Goal: Task Accomplishment & Management: Use online tool/utility

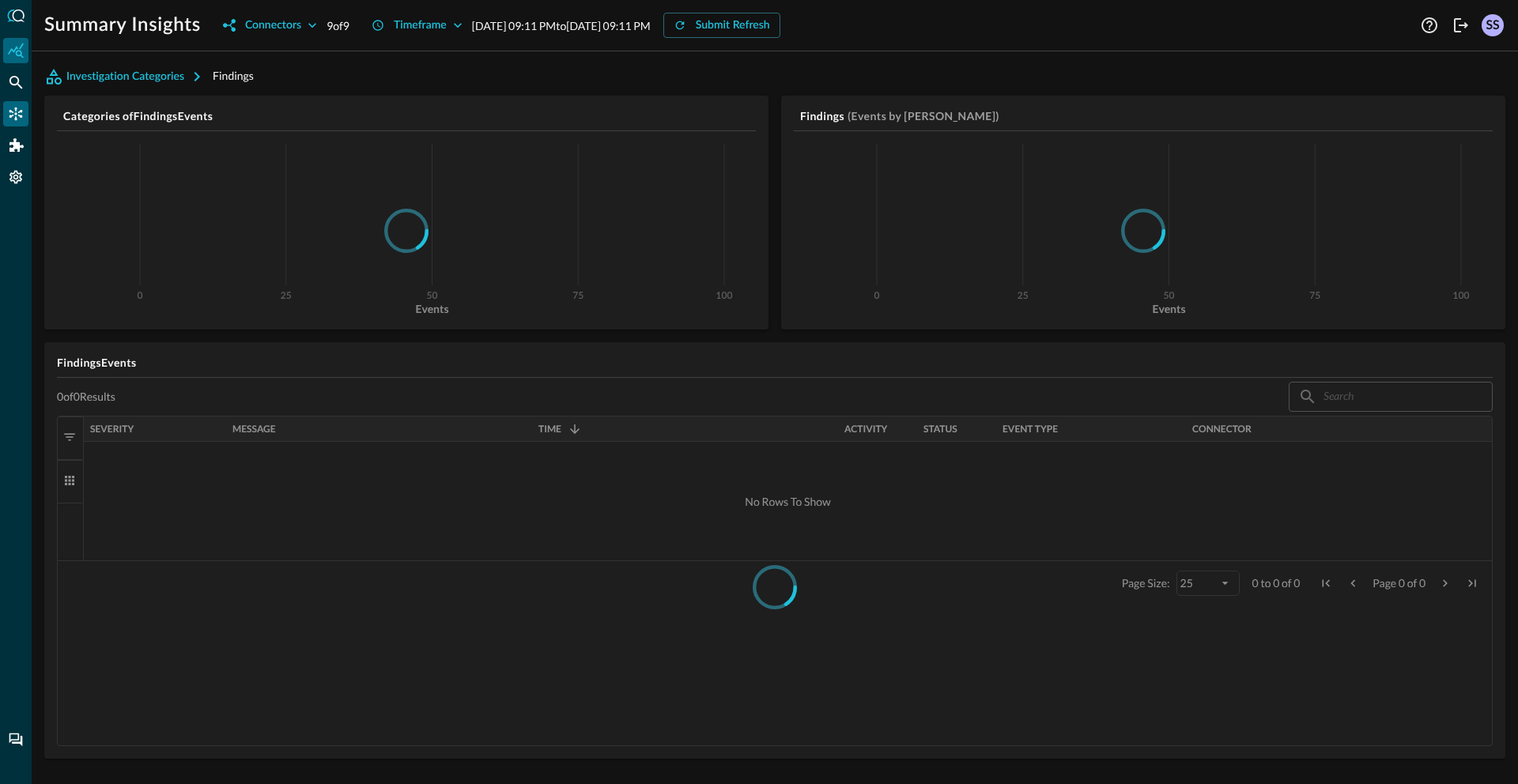
click at [15, 112] on icon "Connectors" at bounding box center [16, 114] width 14 height 14
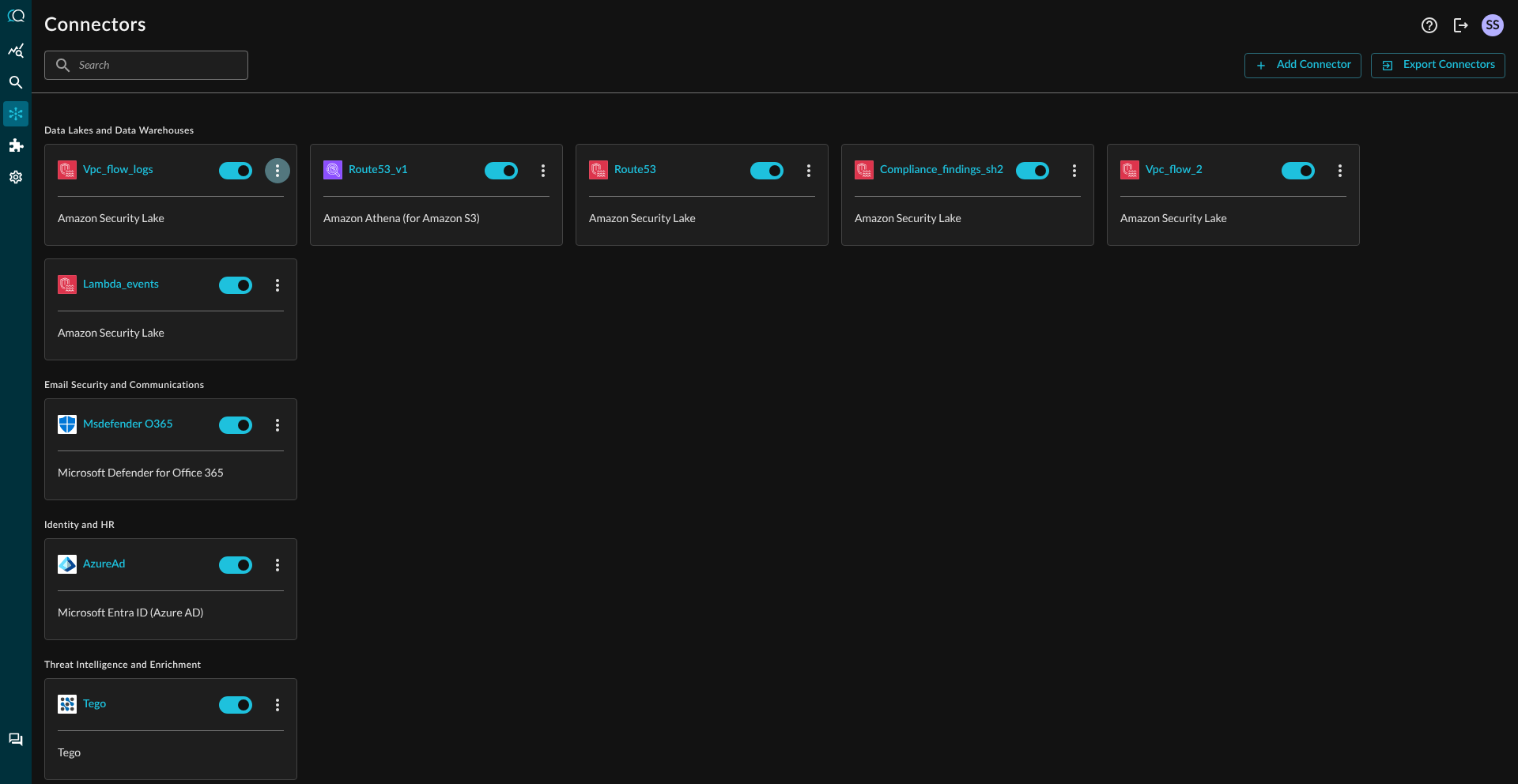
click at [275, 174] on icon "button" at bounding box center [277, 171] width 19 height 19
click at [521, 373] on div at bounding box center [759, 392] width 1518 height 784
click at [278, 172] on icon "button" at bounding box center [277, 171] width 19 height 19
click at [299, 202] on span "Edit" at bounding box center [309, 206] width 20 height 11
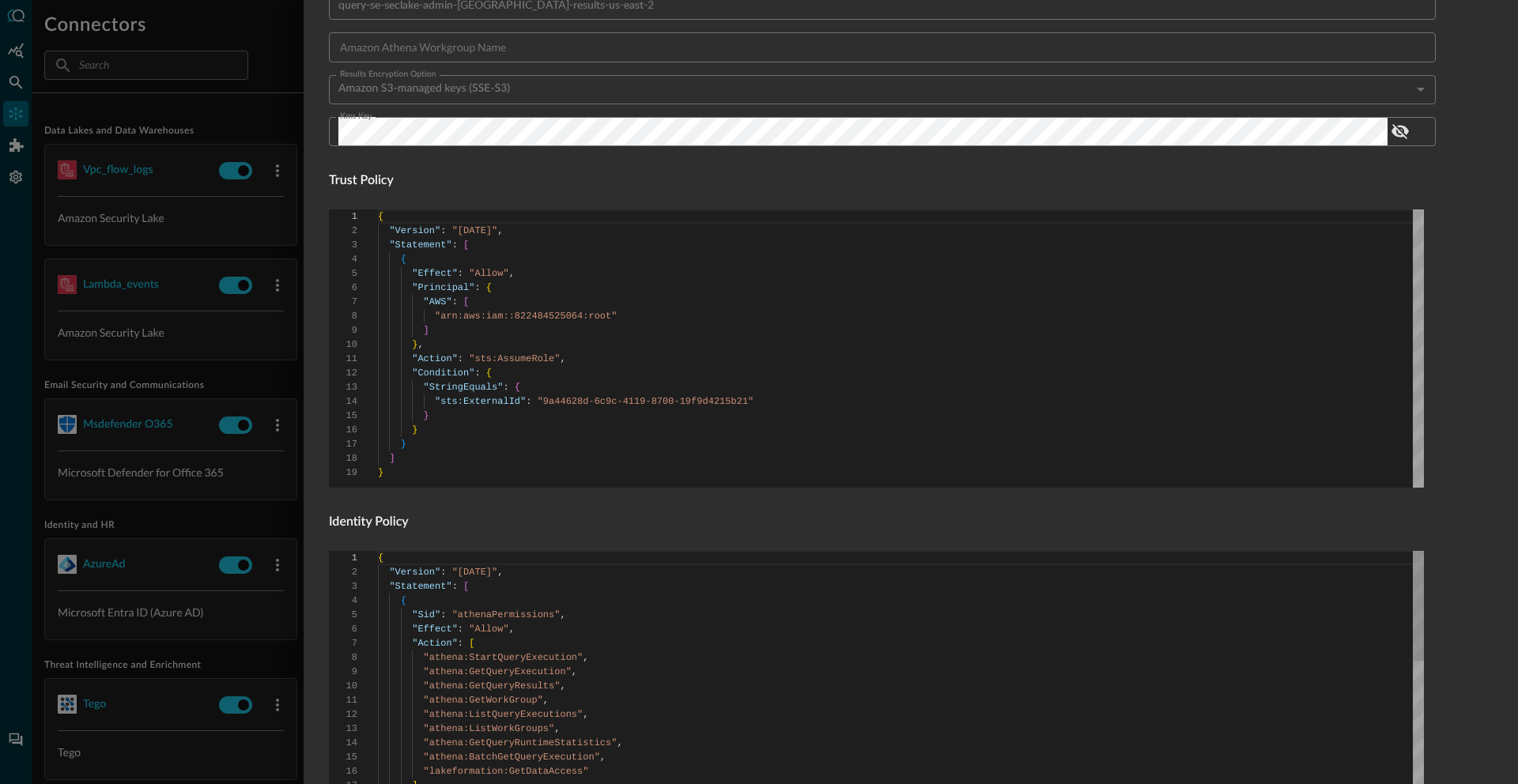
scroll to position [925, 0]
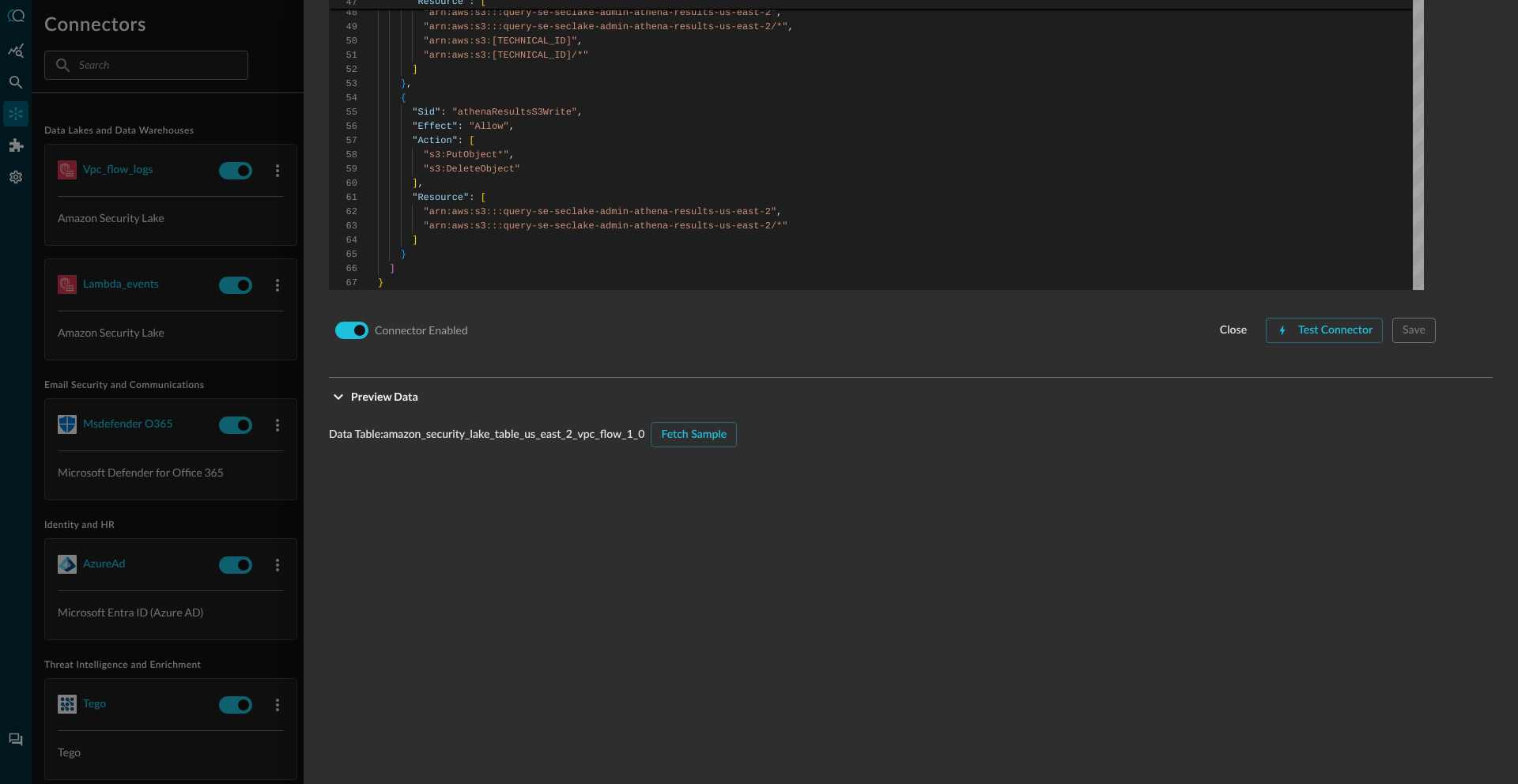
scroll to position [1287, 0]
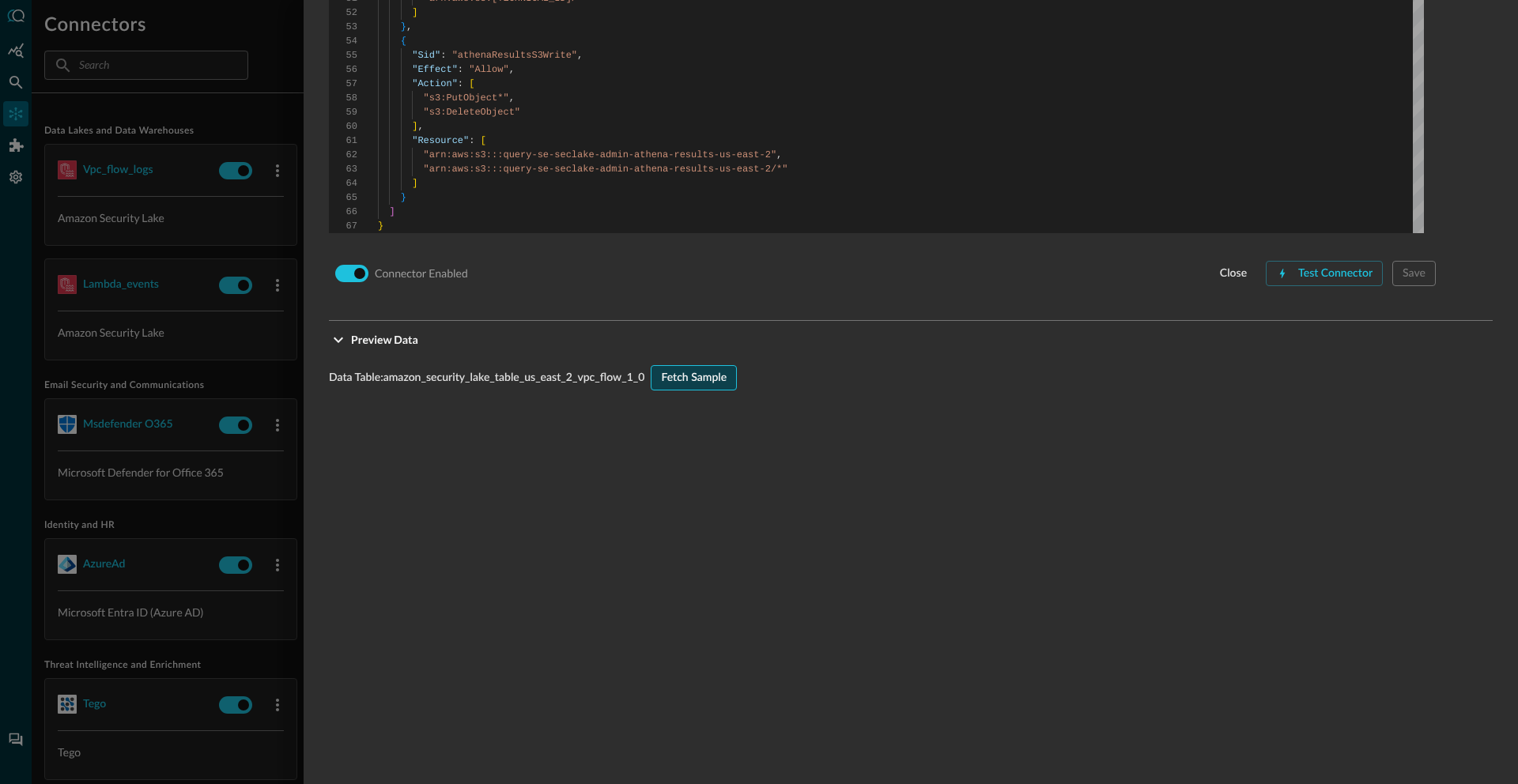
click at [696, 381] on div "Fetch Sample" at bounding box center [693, 378] width 65 height 20
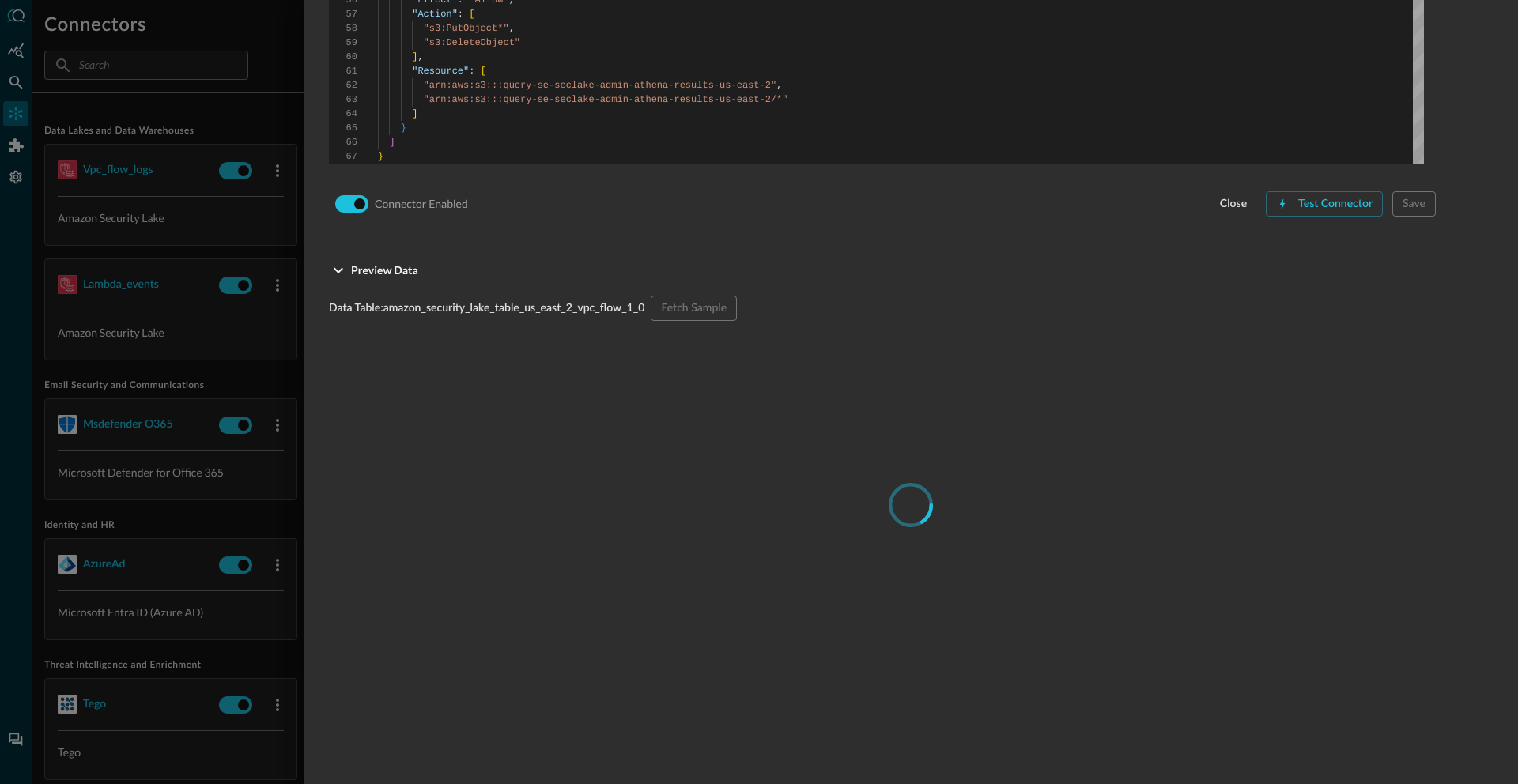
scroll to position [1420, 0]
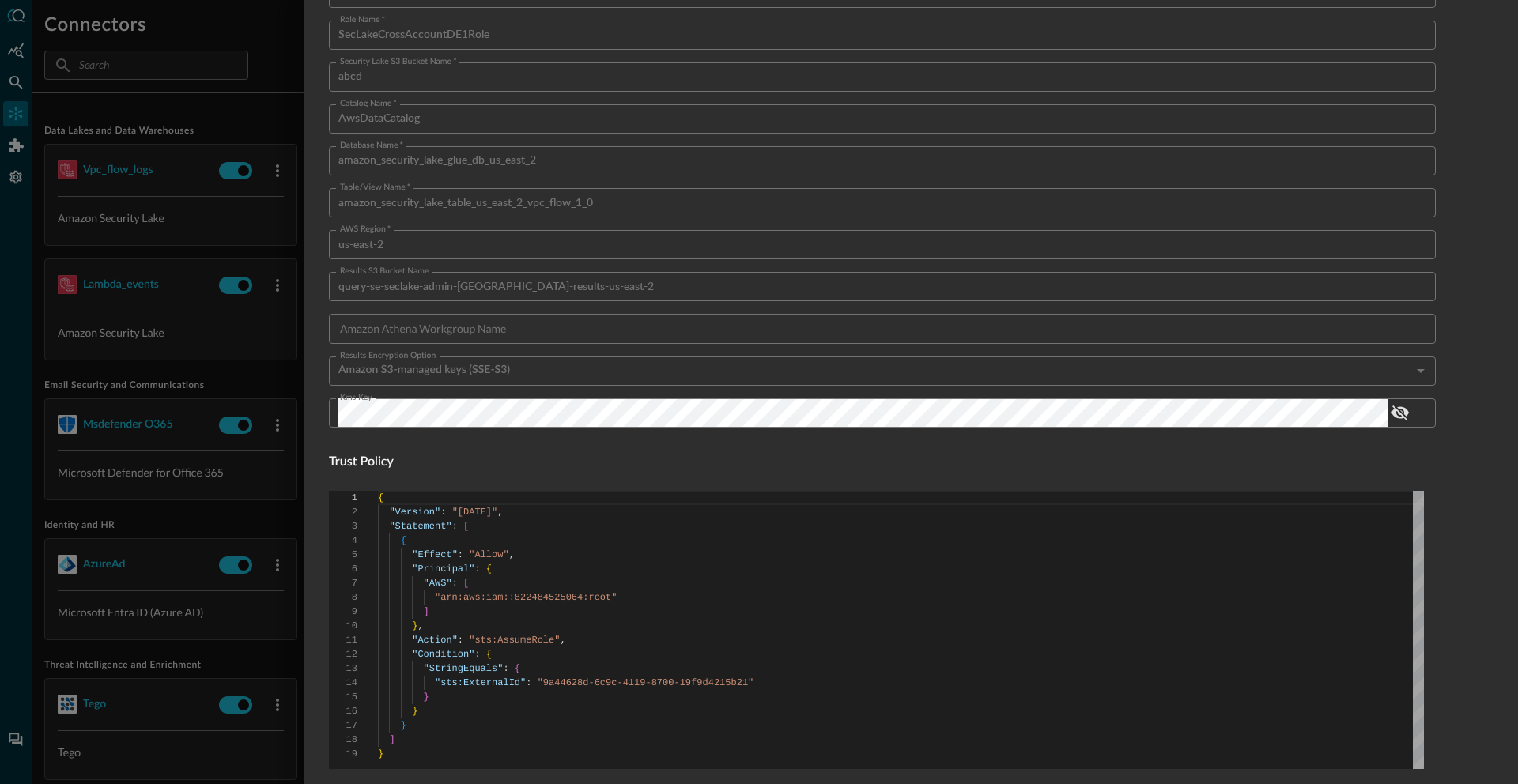
scroll to position [0, 0]
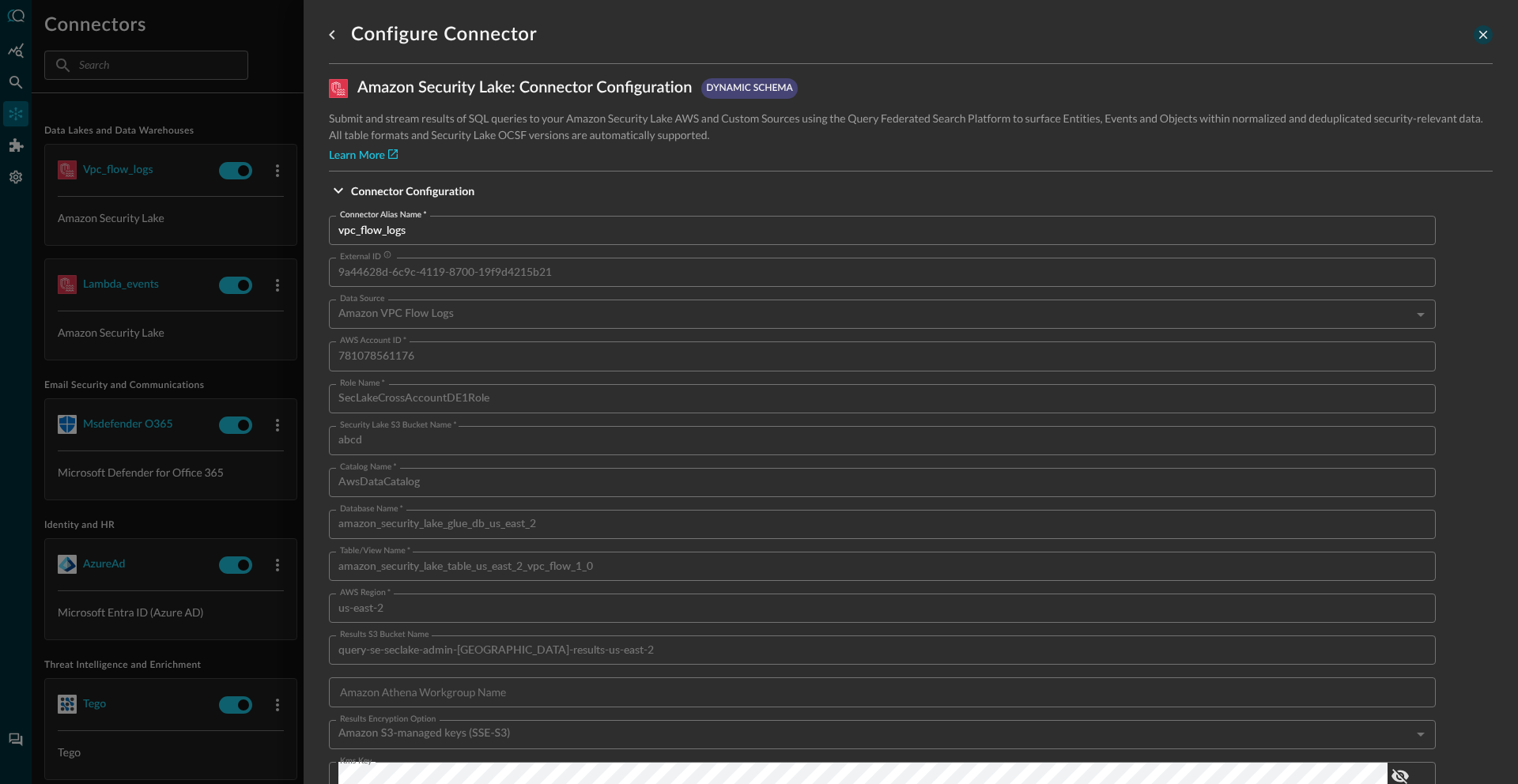
click at [1478, 37] on icon "close-drawer" at bounding box center [1483, 34] width 14 height 14
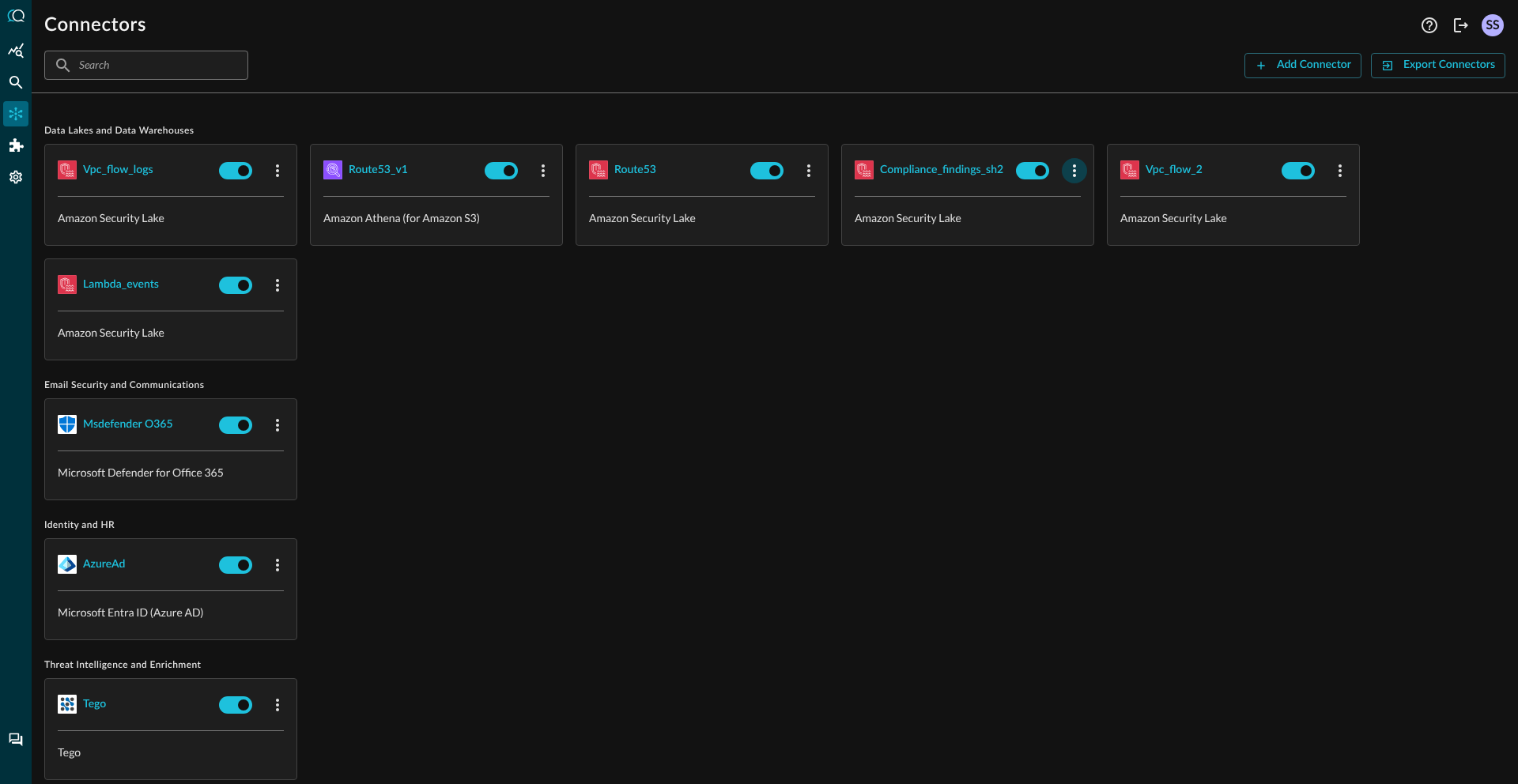
click at [1079, 169] on icon "button" at bounding box center [1074, 171] width 19 height 19
click at [1085, 202] on icon at bounding box center [1081, 204] width 14 height 14
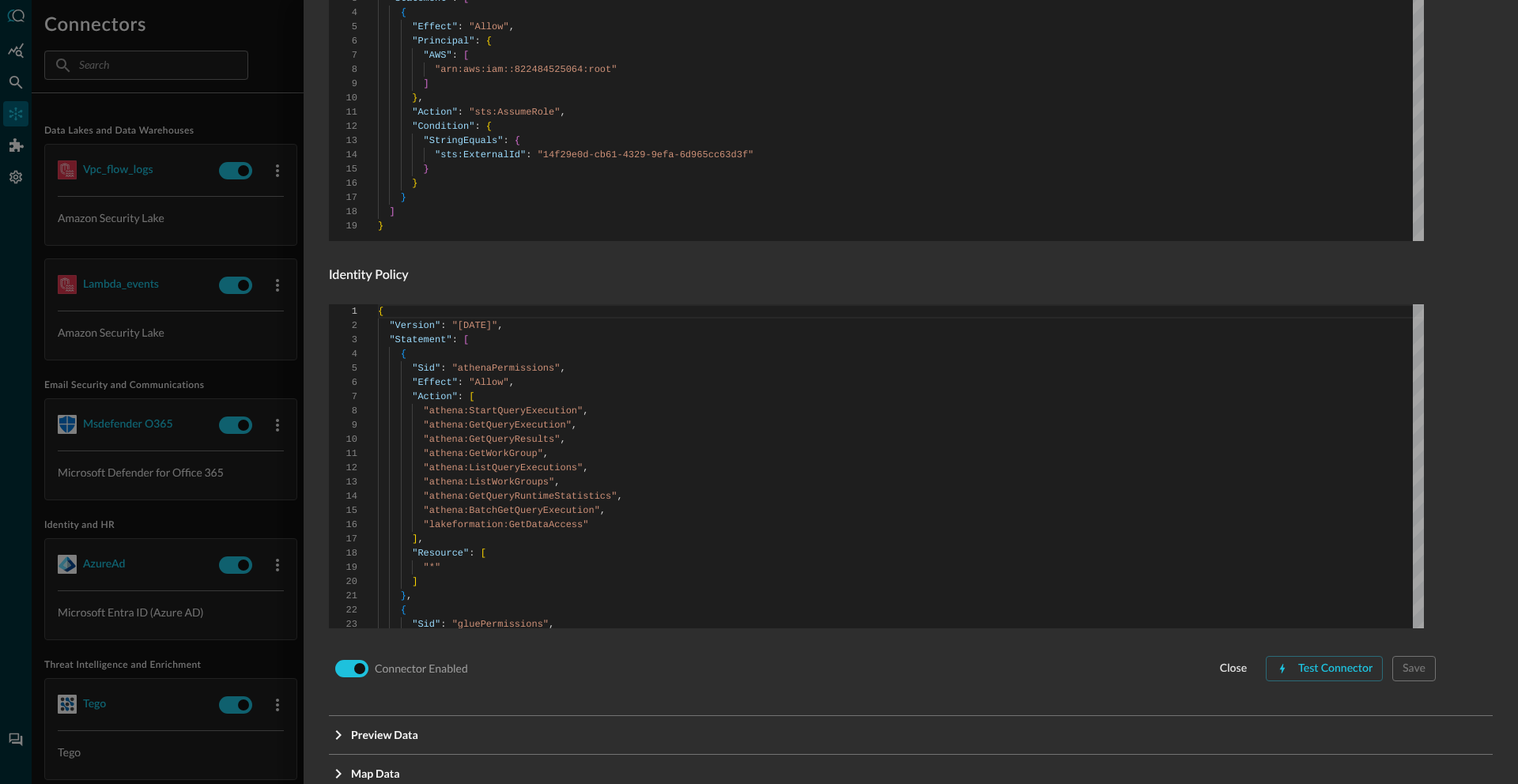
scroll to position [925, 0]
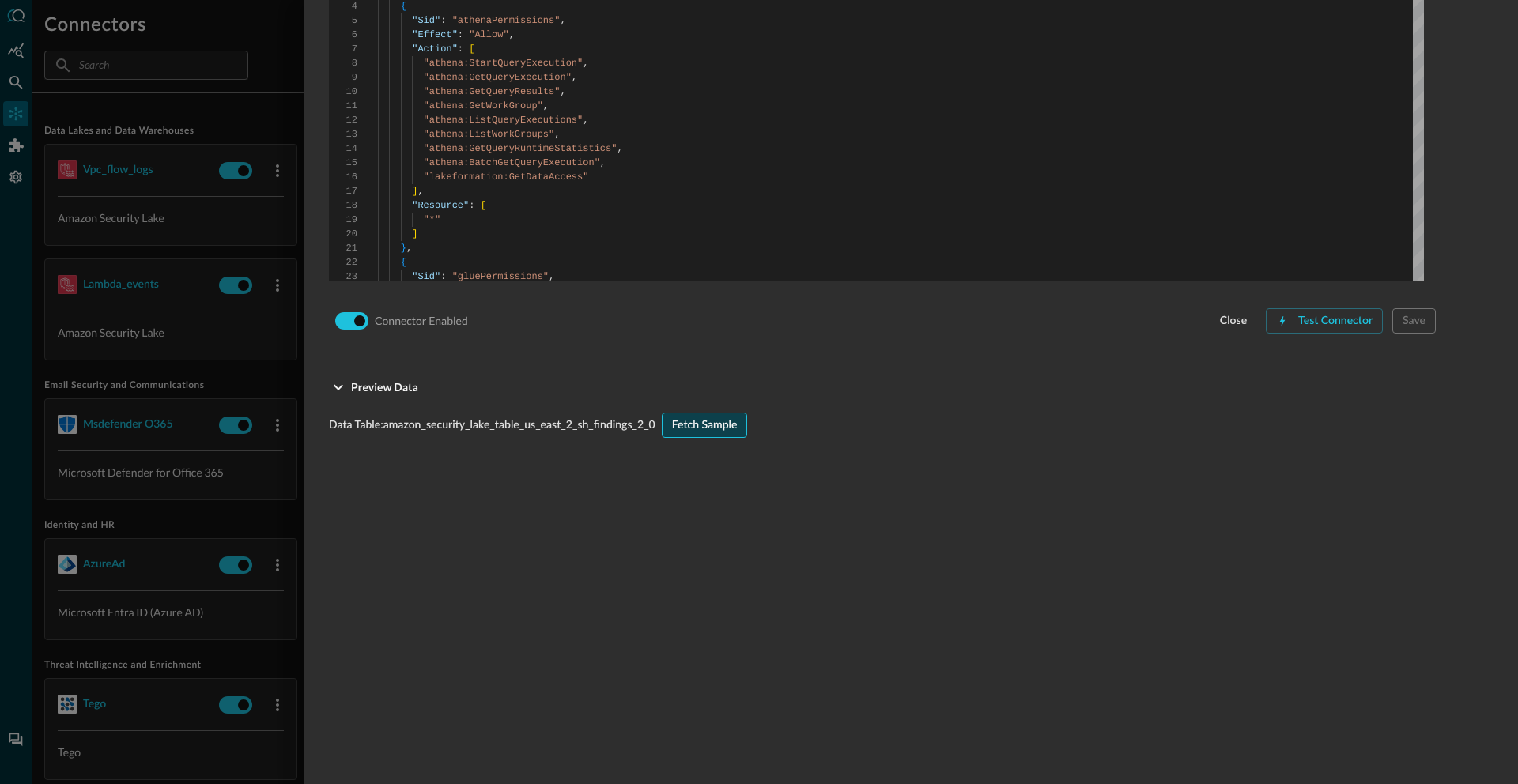
click at [714, 420] on div "Fetch Sample" at bounding box center [704, 426] width 65 height 20
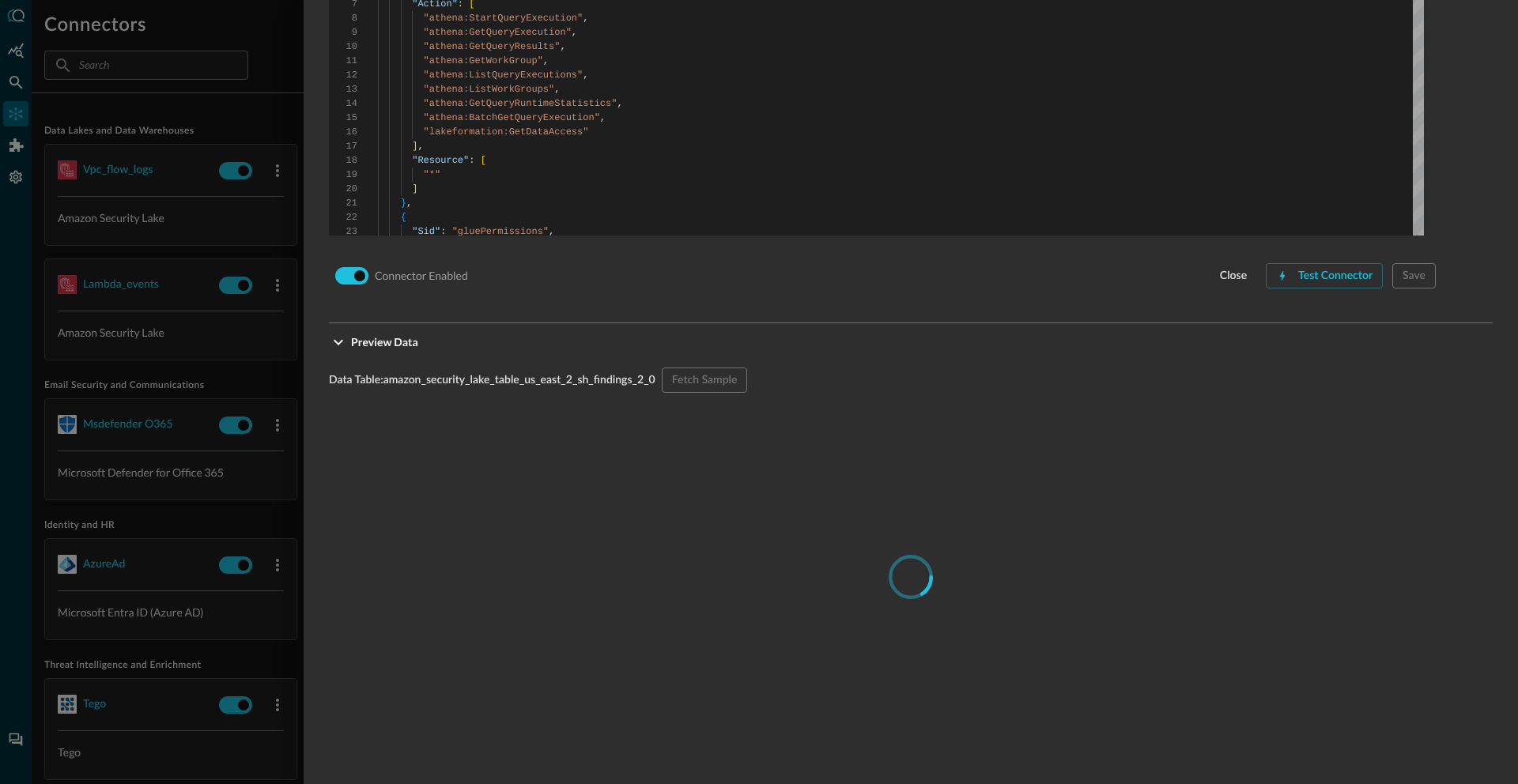
scroll to position [1420, 0]
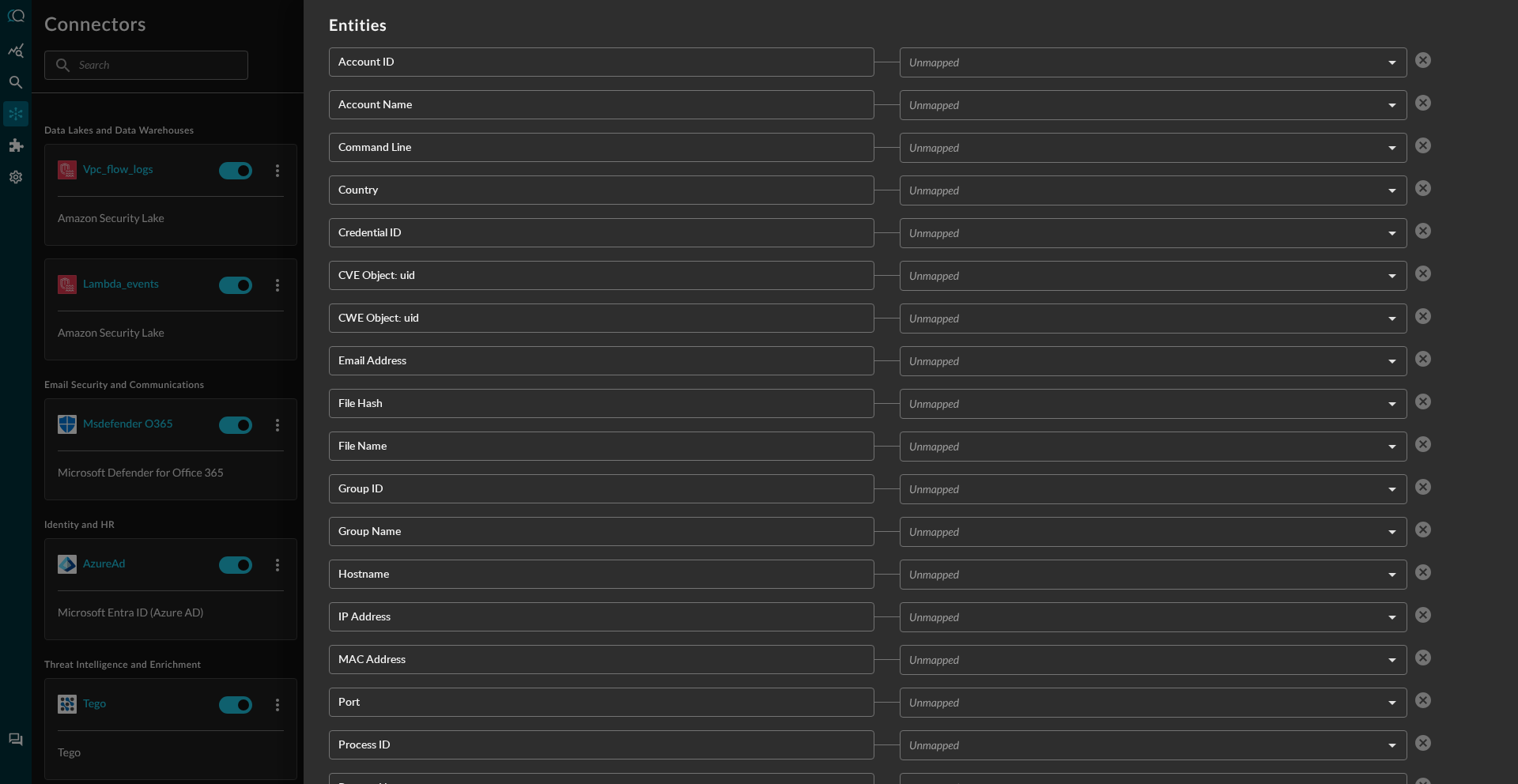
scroll to position [2844, 0]
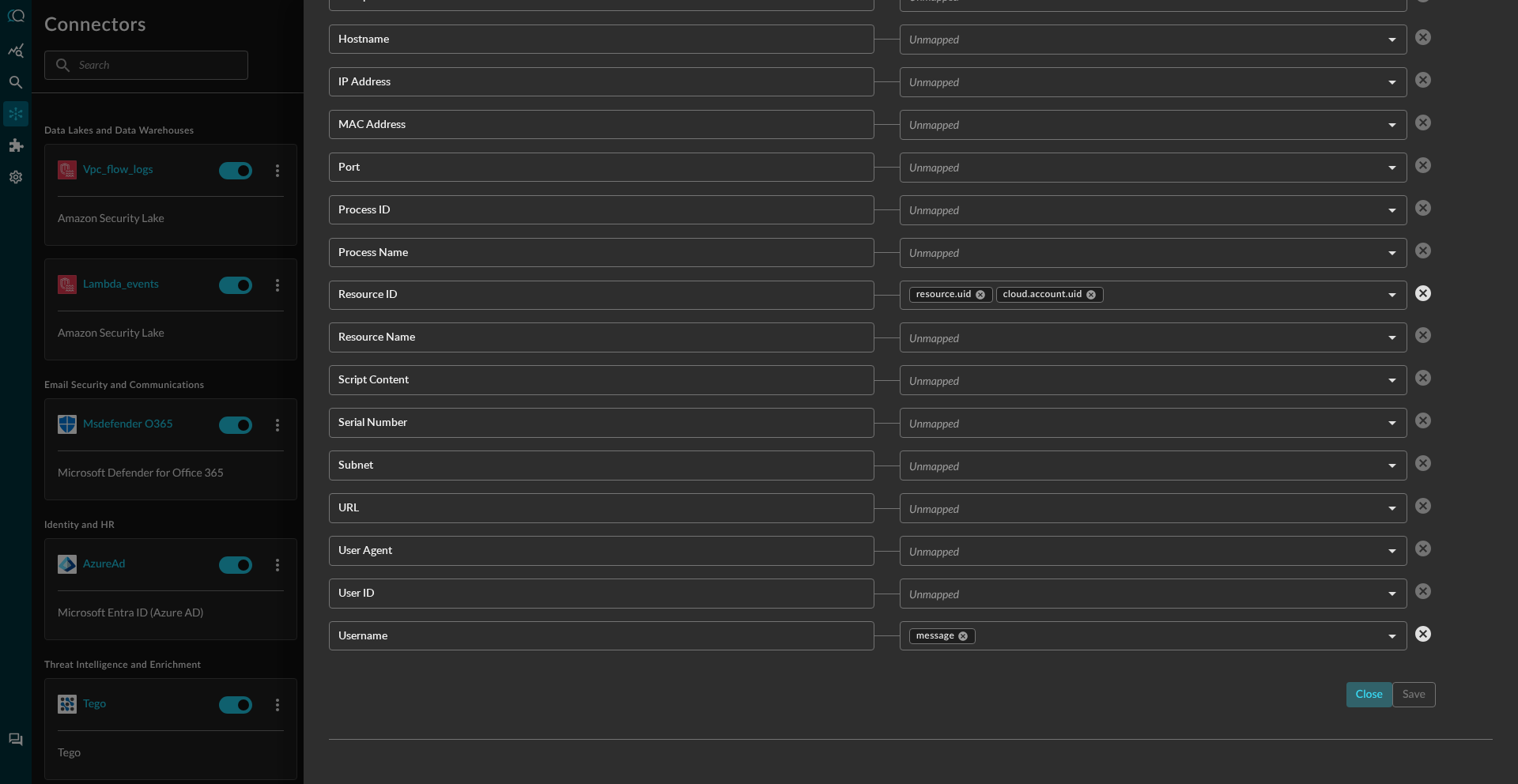
click at [1356, 695] on div "close" at bounding box center [1369, 696] width 27 height 20
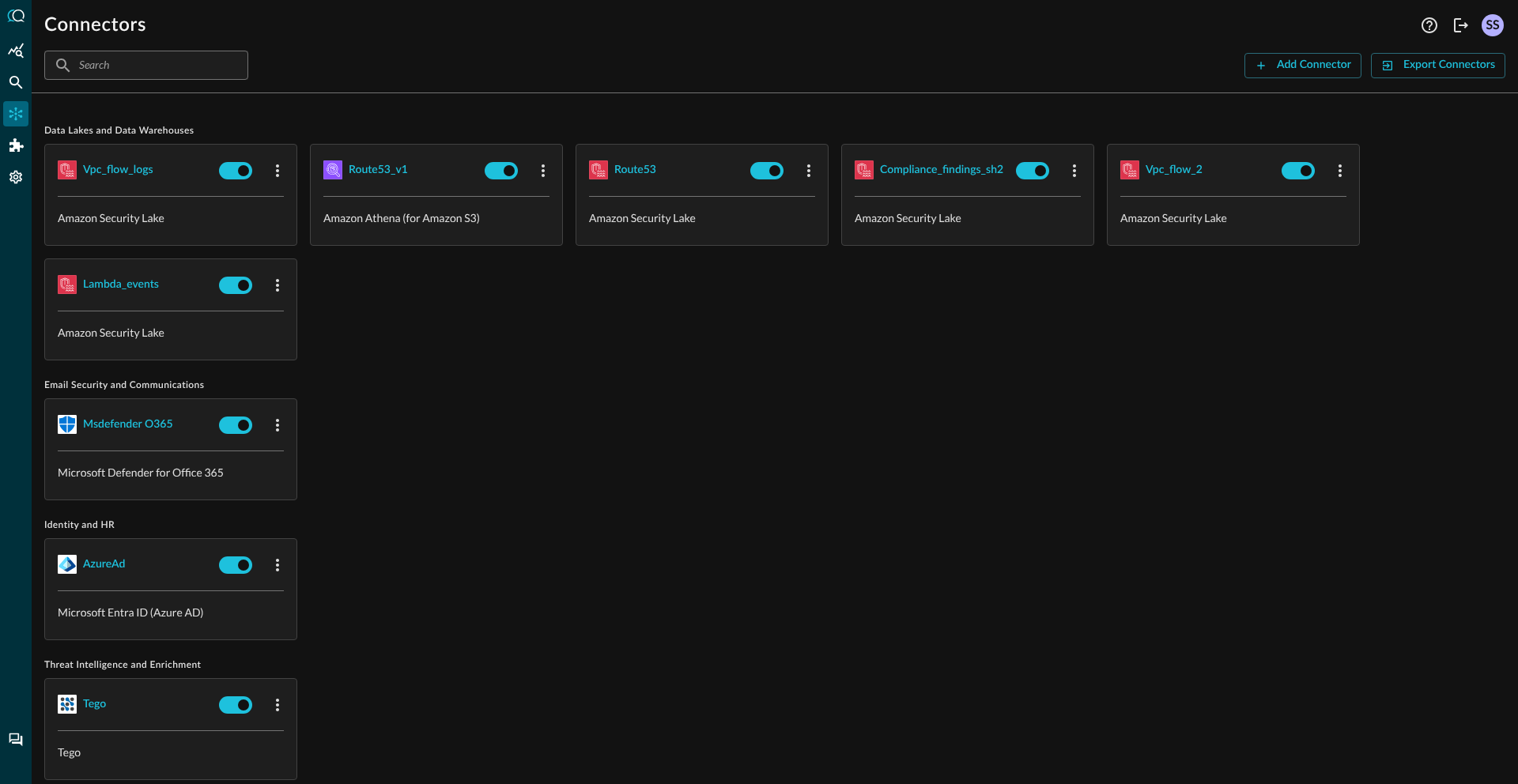
click at [1029, 381] on span "Email Security and Communications" at bounding box center [774, 386] width 1461 height 13
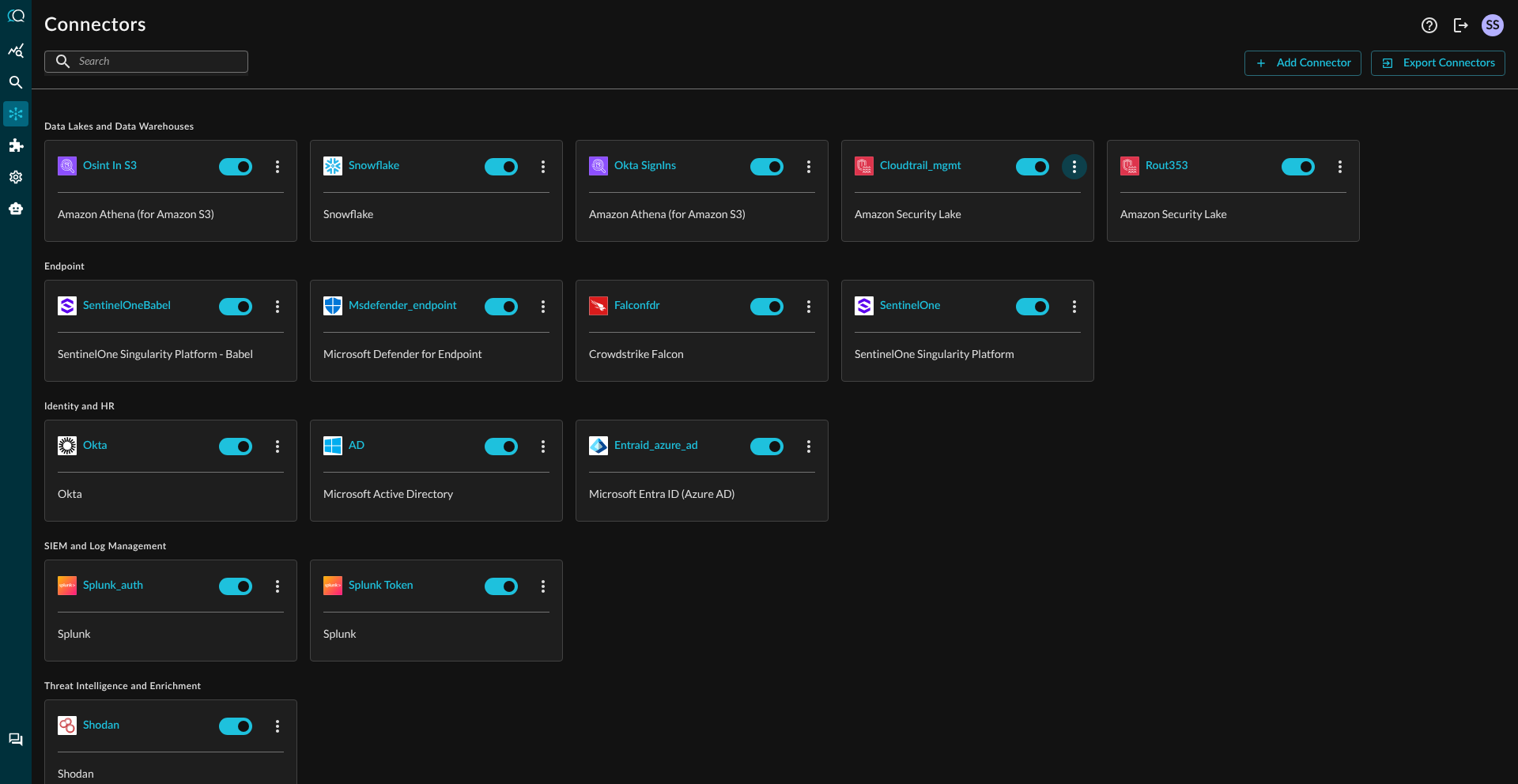
click at [1074, 172] on icon "button" at bounding box center [1074, 167] width 3 height 13
click at [1096, 207] on span "Edit" at bounding box center [1106, 202] width 20 height 11
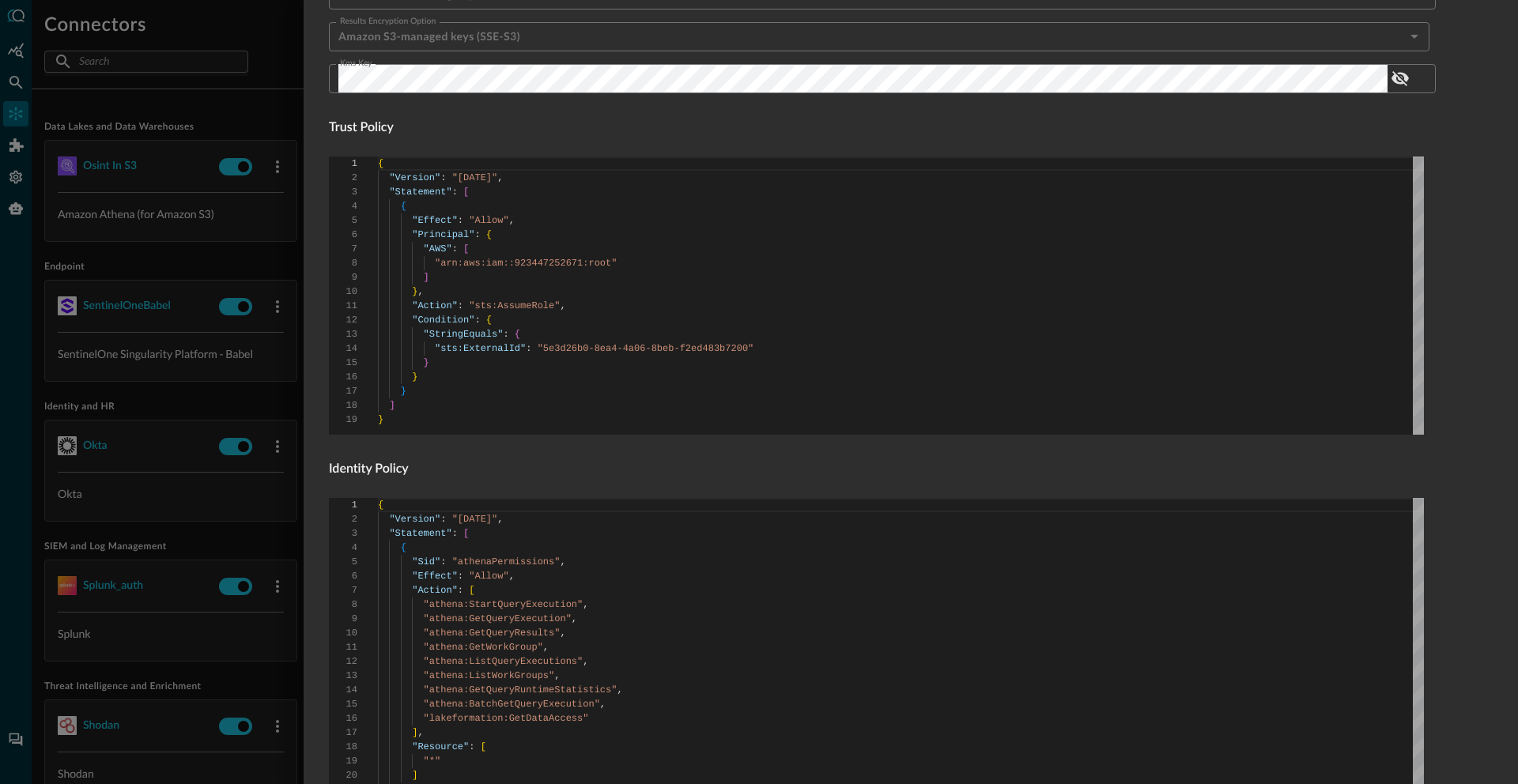
scroll to position [925, 0]
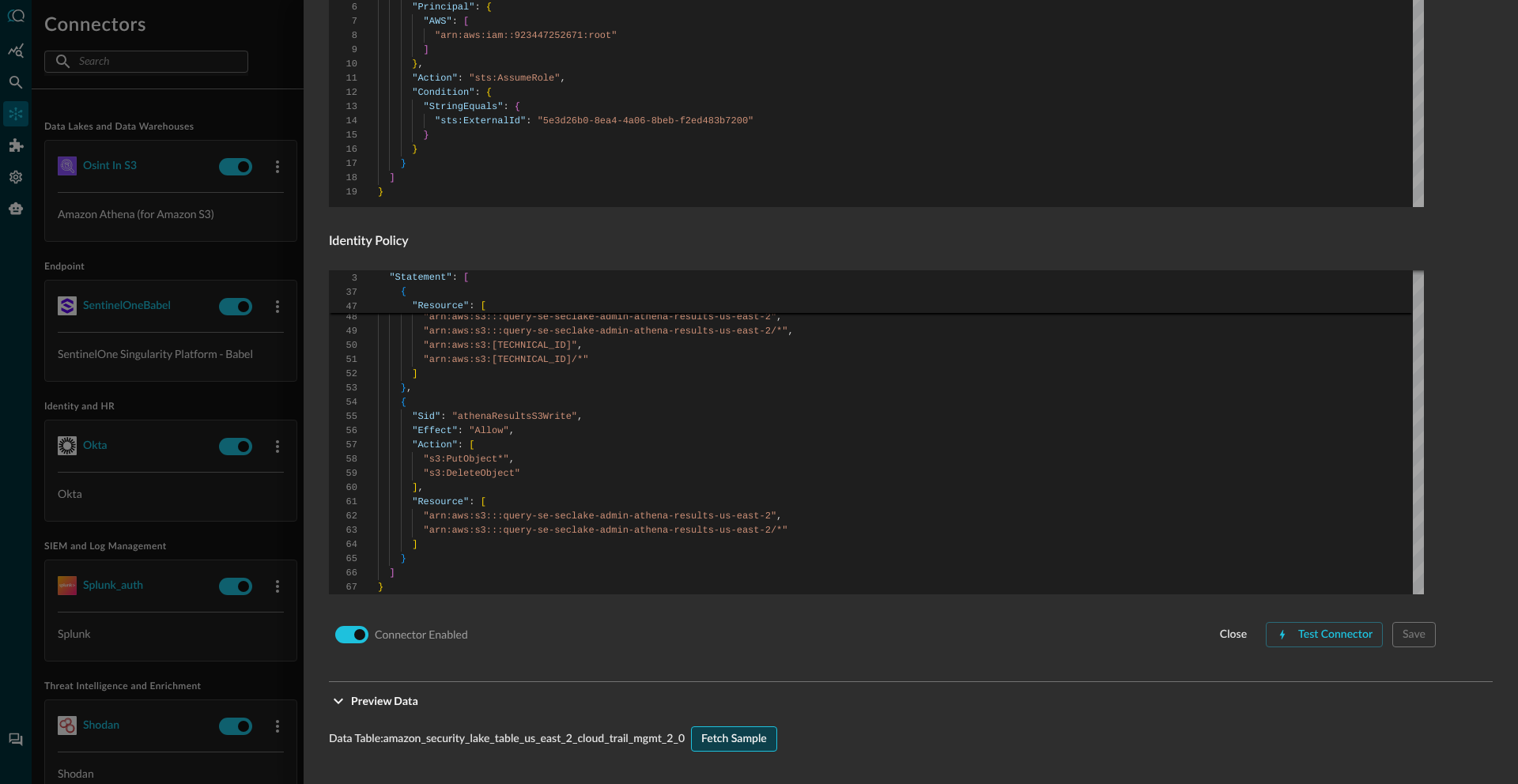
click at [761, 743] on div "Fetch Sample" at bounding box center [734, 740] width 65 height 20
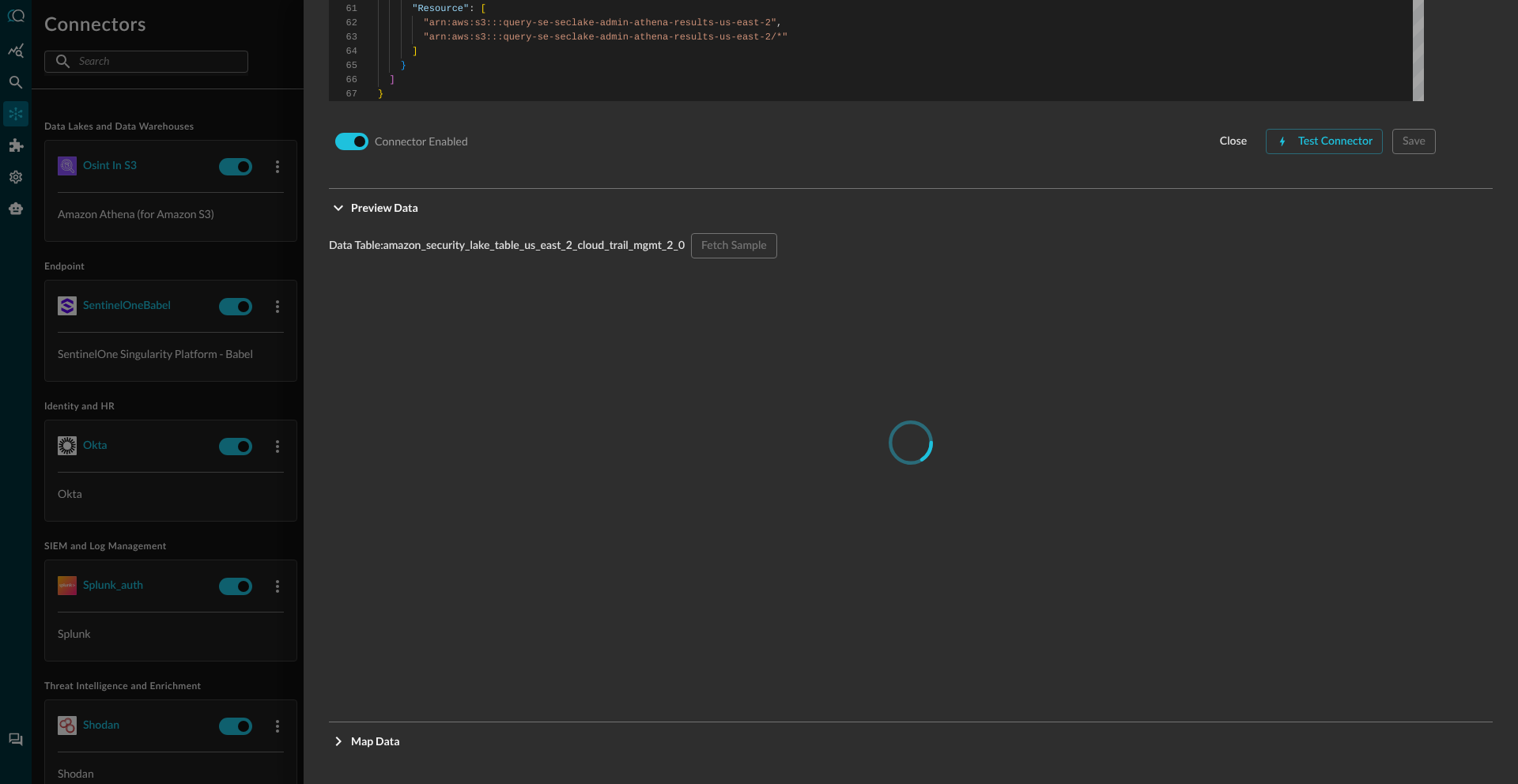
scroll to position [1420, 0]
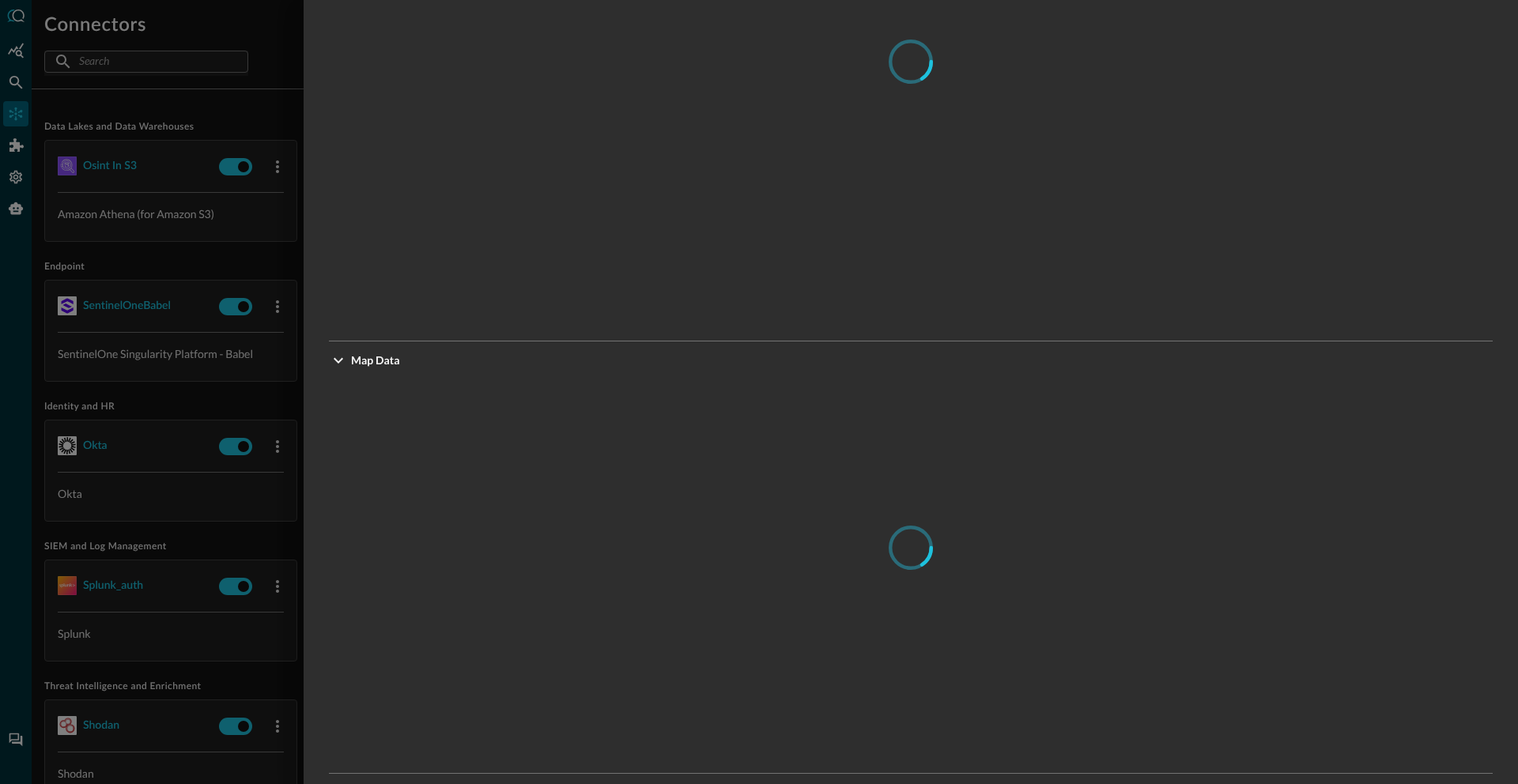
scroll to position [1815, 0]
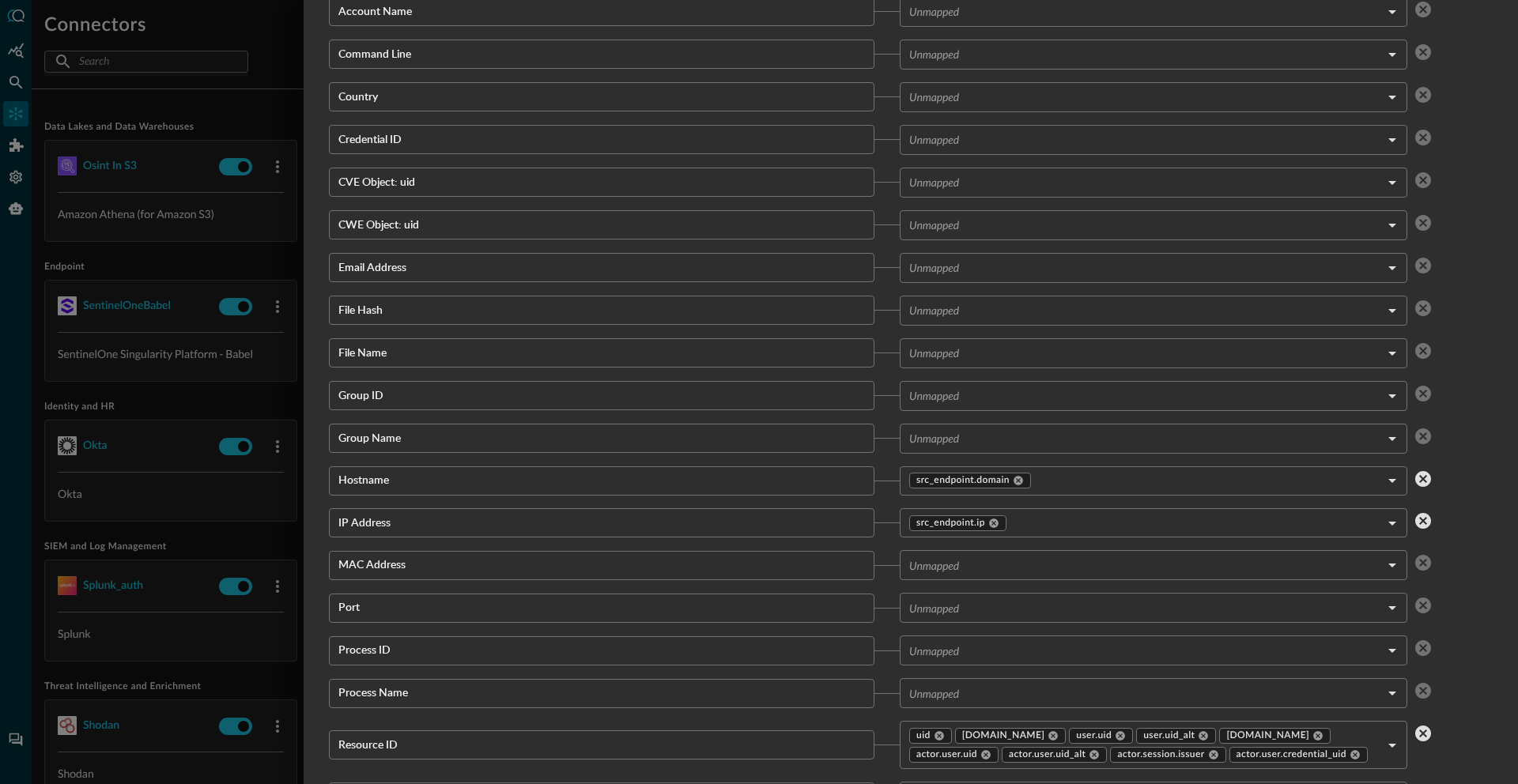
type input "CLASS_API_ACTIVITY"
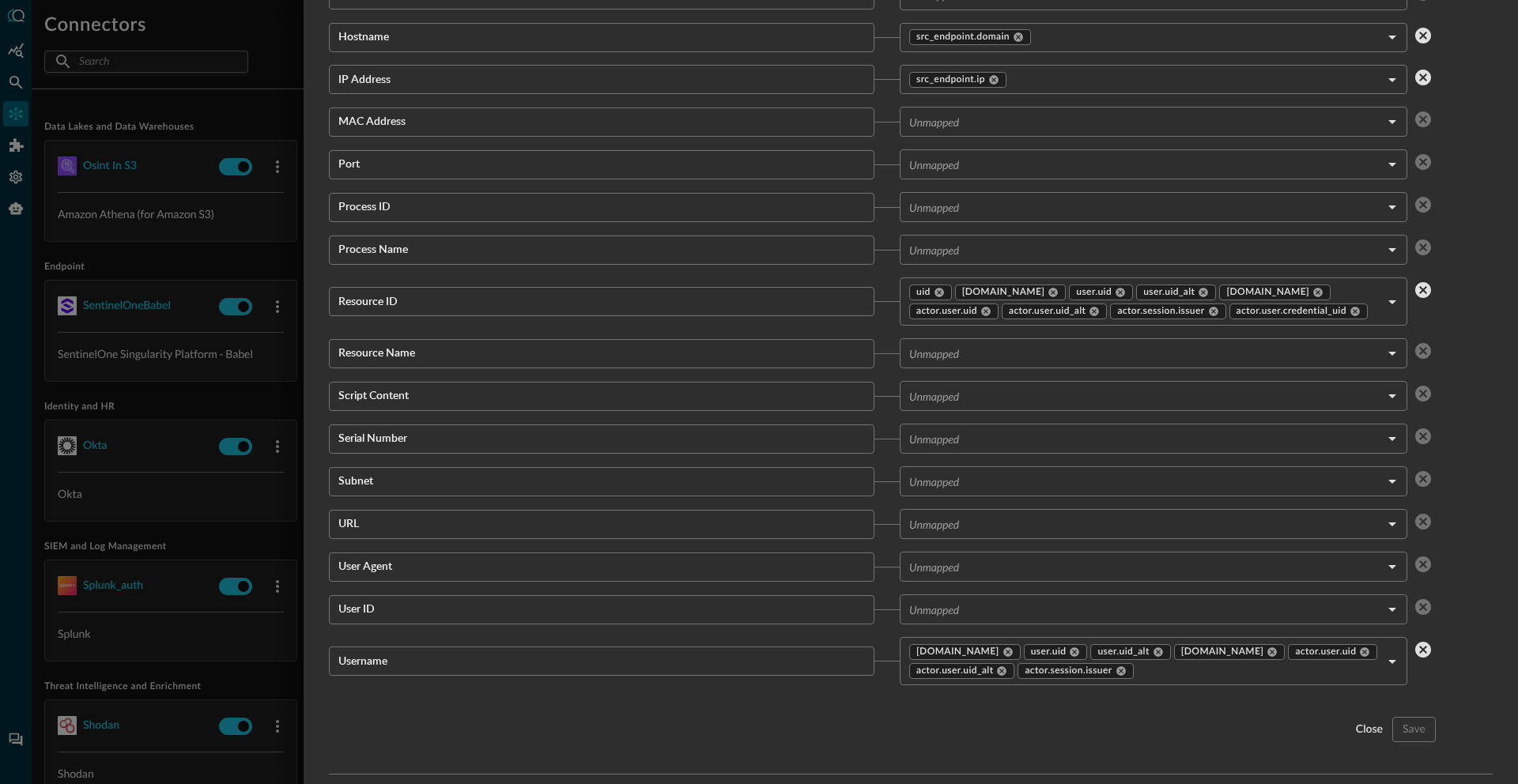
scroll to position [2881, 0]
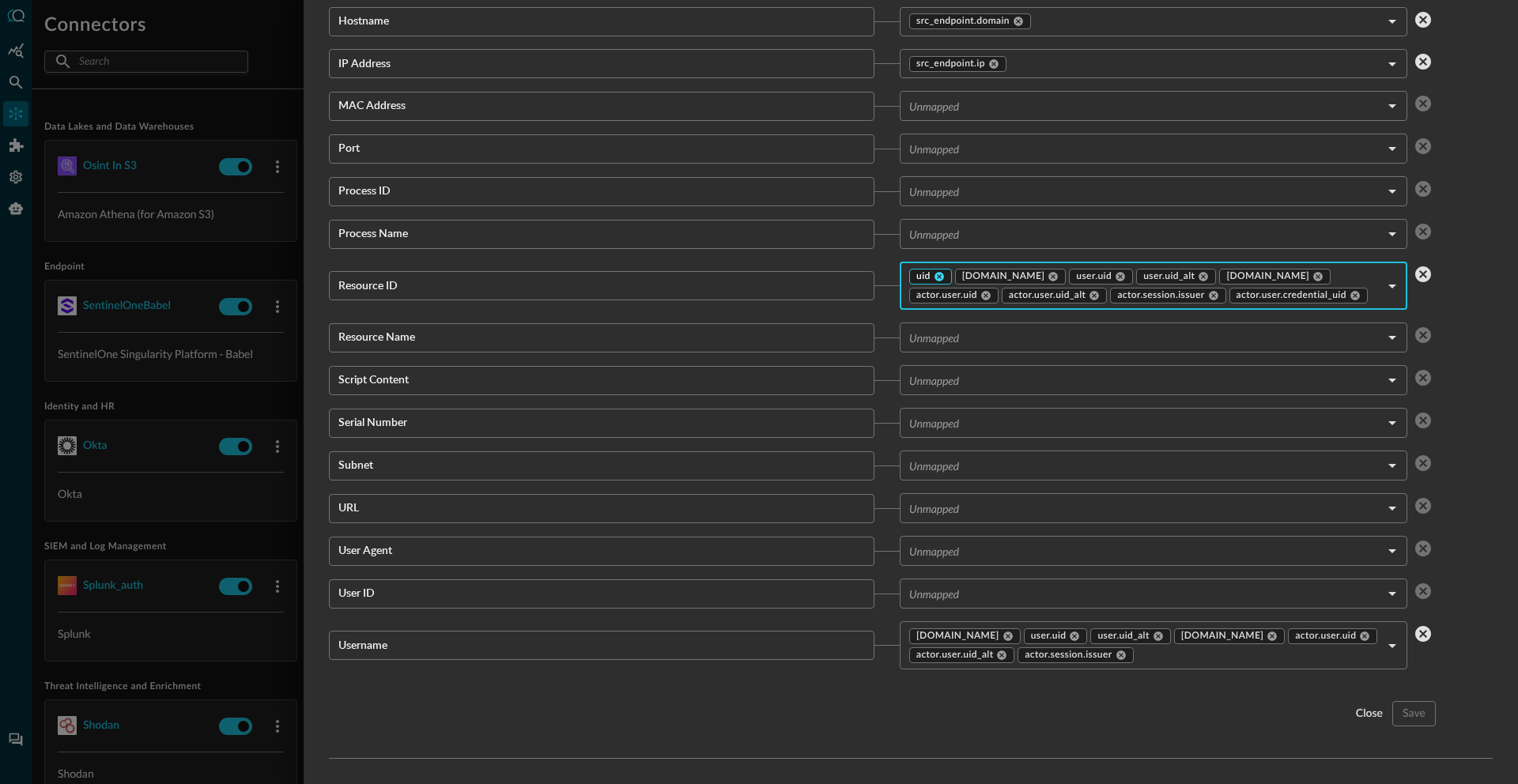
click at [936, 272] on icon at bounding box center [939, 276] width 9 height 9
type input "[DOMAIN_NAME],[DOMAIN_NAME],[DOMAIN_NAME]_alt,[DOMAIN_NAME],[DOMAIN_NAME],[DOMA…"
click at [1350, 720] on div "cancel" at bounding box center [1366, 714] width 33 height 20
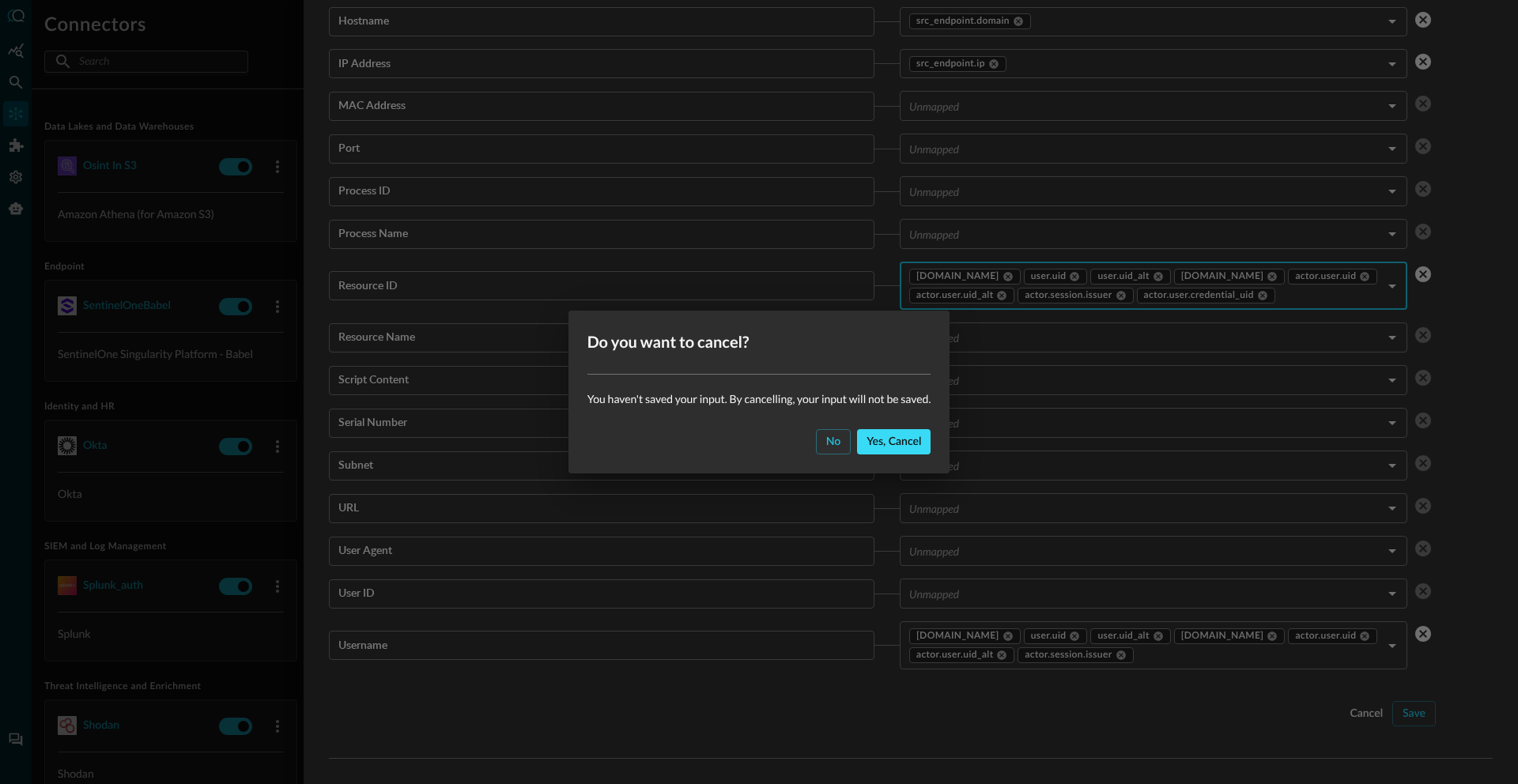
click at [885, 439] on div "Yes, cancel" at bounding box center [894, 442] width 54 height 20
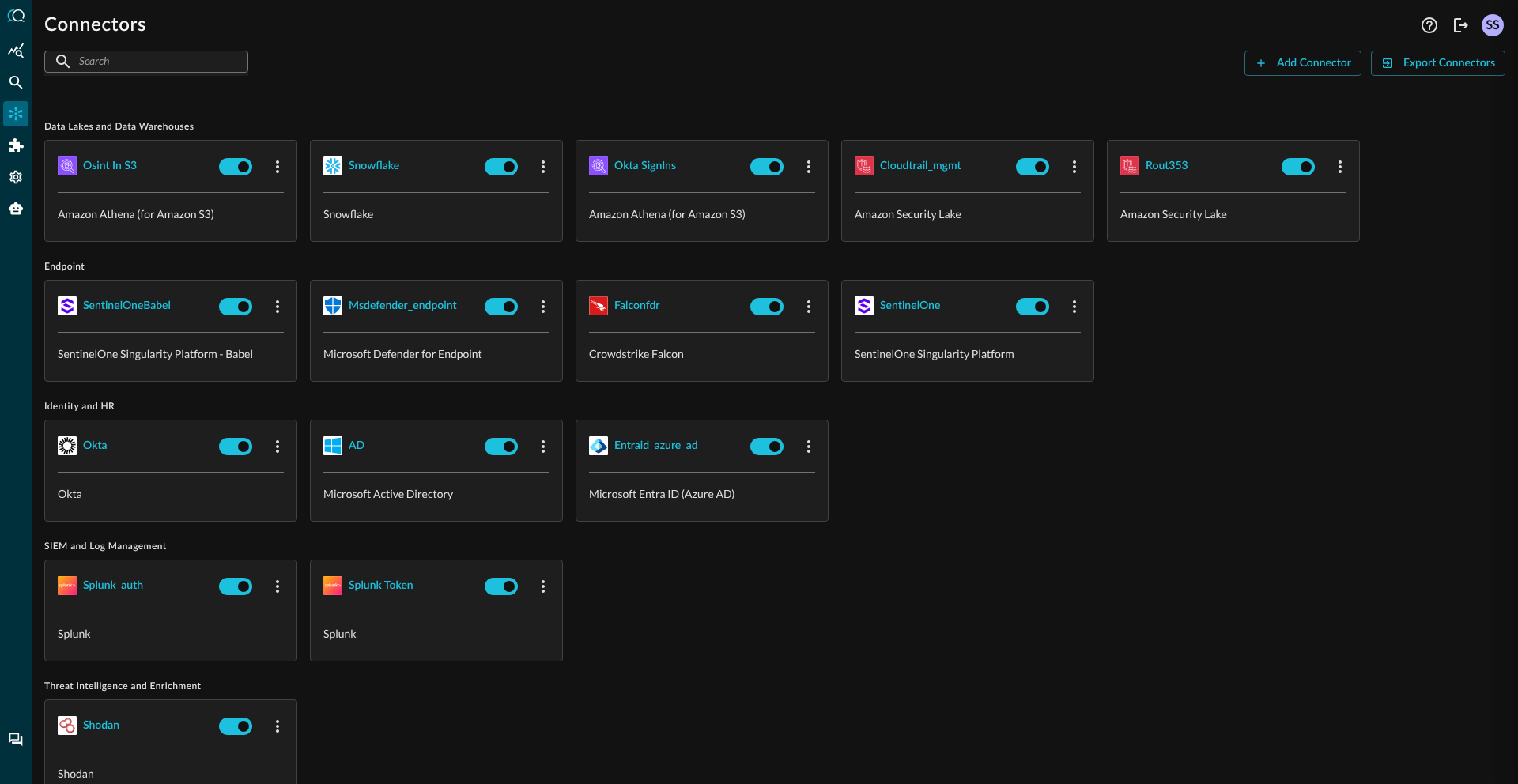
scroll to position [1658, 0]
